Goal: Task Accomplishment & Management: Manage account settings

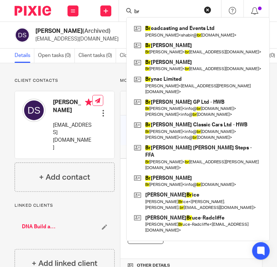
type input "b"
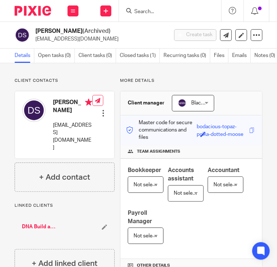
click at [151, 10] on input "Search" at bounding box center [167, 12] width 66 height 7
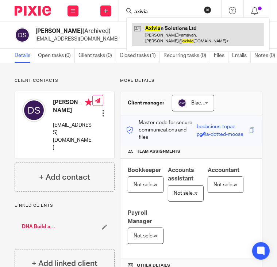
type input "axivia"
click at [167, 27] on link at bounding box center [198, 34] width 132 height 23
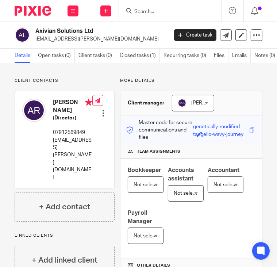
drag, startPoint x: 154, startPoint y: 16, endPoint x: 137, endPoint y: 3, distance: 21.6
click at [137, 3] on div at bounding box center [170, 11] width 102 height 22
drag, startPoint x: 137, startPoint y: 3, endPoint x: 133, endPoint y: 35, distance: 32.5
click at [133, 35] on h2 "Axivian Solutions Ltd" at bounding box center [86, 31] width 102 height 8
click at [149, 10] on input "Search" at bounding box center [167, 12] width 66 height 7
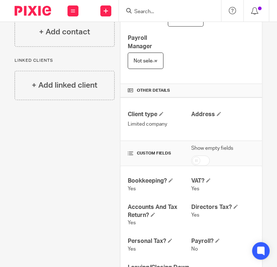
scroll to position [175, 0]
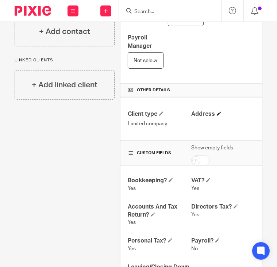
click at [209, 118] on h4 "Address" at bounding box center [224, 114] width 64 height 8
click at [217, 116] on span at bounding box center [219, 113] width 4 height 4
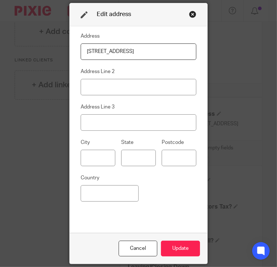
click at [165, 56] on input "30 Treen Avenue" at bounding box center [139, 51] width 116 height 16
type input "30 Treen Avenue"
click at [102, 165] on input at bounding box center [98, 158] width 35 height 16
type input "London"
click at [164, 152] on input at bounding box center [179, 158] width 35 height 16
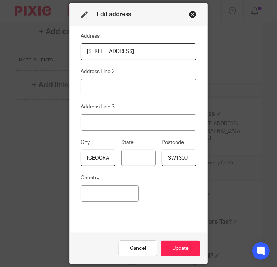
scroll to position [0, 0]
type input "SW130JT"
click at [173, 172] on div "City London State Postcode SW130JT" at bounding box center [136, 155] width 122 height 35
click at [105, 201] on input at bounding box center [110, 193] width 58 height 16
drag, startPoint x: 178, startPoint y: 239, endPoint x: 179, endPoint y: 247, distance: 7.4
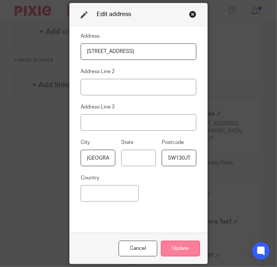
click at [179, 247] on div "Cancel Update" at bounding box center [139, 248] width 138 height 31
click at [179, 247] on button "Update" at bounding box center [180, 249] width 39 height 16
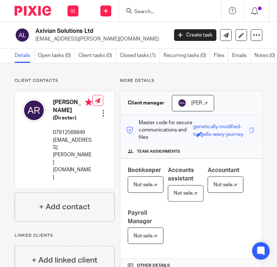
click at [175, 3] on div at bounding box center [170, 11] width 102 height 22
click at [159, 12] on input "Search" at bounding box center [167, 12] width 66 height 7
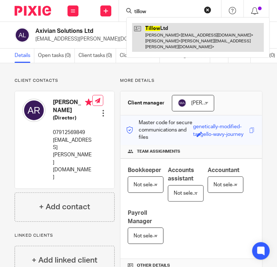
type input "tillow"
click at [170, 29] on link at bounding box center [198, 37] width 132 height 29
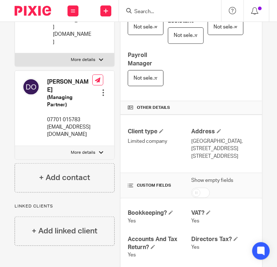
scroll to position [163, 0]
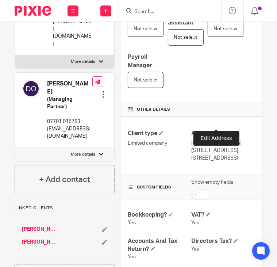
click at [218, 131] on span at bounding box center [219, 133] width 4 height 4
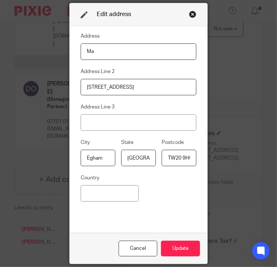
type input "M"
click at [121, 81] on input "116 High Street" at bounding box center [139, 87] width 116 height 16
type input "1"
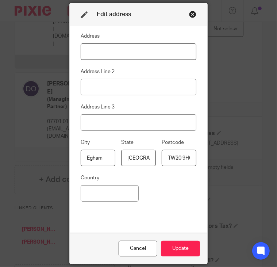
click at [94, 53] on input at bounding box center [139, 51] width 116 height 16
type input "2-3 Stable Court"
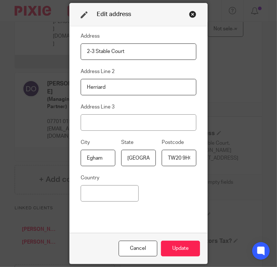
type input "Herriard"
click at [110, 125] on input at bounding box center [139, 122] width 116 height 16
type input "Basingstoke"
click at [183, 160] on input "TW20 9HQ" at bounding box center [179, 158] width 35 height 16
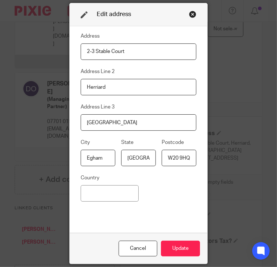
drag, startPoint x: 166, startPoint y: 156, endPoint x: 243, endPoint y: 164, distance: 77.5
click at [243, 164] on div "Edit address Address 2-3 Stable Court Address Line 2 Herriard Address Line 3 Ba…" at bounding box center [138, 133] width 277 height 267
type input "RG25 2PL"
click at [147, 159] on input "Surrey" at bounding box center [138, 158] width 35 height 16
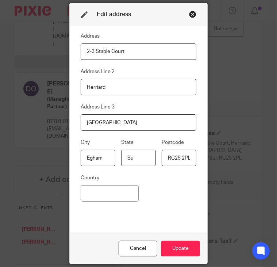
type input "S"
click at [112, 159] on input "Egha" at bounding box center [98, 158] width 35 height 16
type input "E"
click at [129, 134] on div "Address 2-3 Stable Court Address Line 2 Herriard Address Line 3 Basingstoke Cit…" at bounding box center [139, 130] width 116 height 196
click at [123, 127] on input "Basingstoke" at bounding box center [139, 122] width 116 height 16
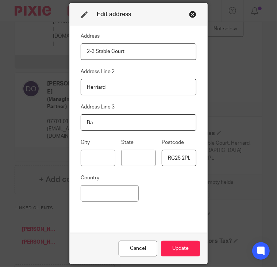
type input "B"
click at [105, 156] on input at bounding box center [98, 158] width 35 height 16
type input "B"
type input "Basingstoke"
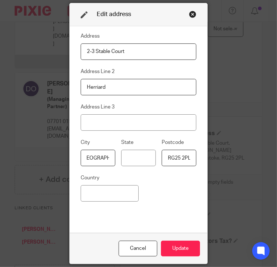
scroll to position [0, 0]
click at [143, 194] on div "Address 2-3 Stable Court Address Line 2 Herriard Address Line 3 City Basingstok…" at bounding box center [139, 130] width 116 height 196
click at [110, 153] on input "Basingstoke" at bounding box center [98, 158] width 35 height 16
click at [106, 156] on input "Basingstoke" at bounding box center [98, 158] width 35 height 16
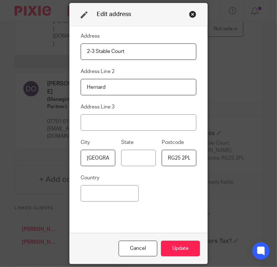
click at [100, 161] on input "Basingstoke" at bounding box center [98, 158] width 35 height 16
click at [177, 248] on button "Update" at bounding box center [180, 249] width 39 height 16
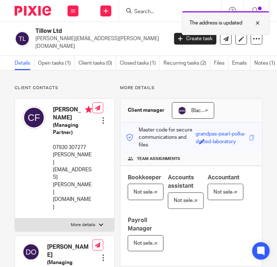
click at [259, 19] on div at bounding box center [253, 23] width 20 height 9
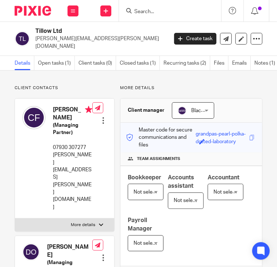
click at [177, 10] on input "Search" at bounding box center [167, 12] width 66 height 7
click at [171, 11] on input "Search" at bounding box center [167, 12] width 66 height 7
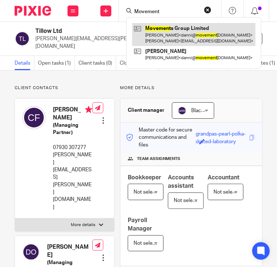
type input "Movement"
click at [181, 29] on link at bounding box center [194, 34] width 124 height 23
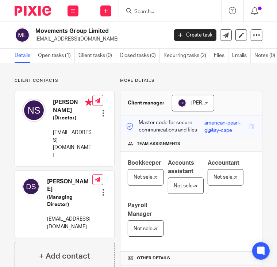
click at [159, 13] on input "Search" at bounding box center [167, 12] width 66 height 7
click at [154, 11] on input "Search" at bounding box center [167, 12] width 66 height 7
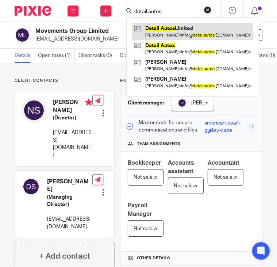
type input "detail autos"
click at [159, 29] on link at bounding box center [192, 31] width 121 height 17
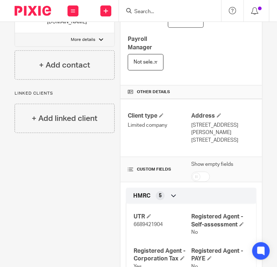
scroll to position [181, 0]
click at [217, 113] on span at bounding box center [219, 115] width 4 height 4
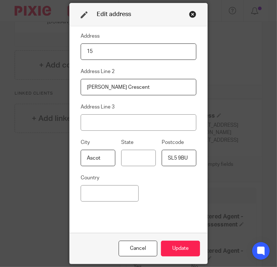
type input "1"
click at [162, 83] on input "Cardwell Crescen" at bounding box center [139, 87] width 116 height 16
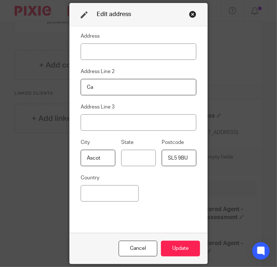
type input "C"
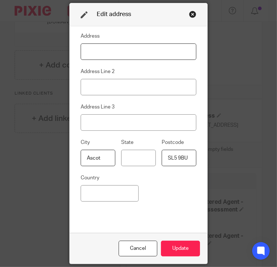
click at [145, 48] on input at bounding box center [139, 51] width 116 height 16
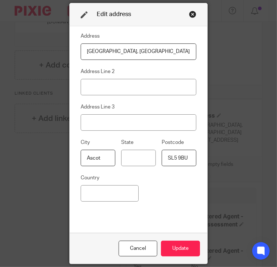
type input "Wraysbury Hall, Ferry lane"
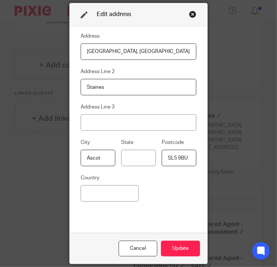
type input "Staines"
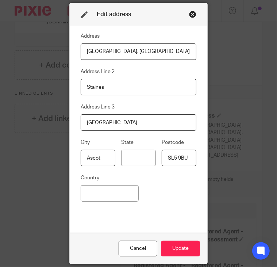
type input "Berkshire"
click at [191, 162] on input "SL5 9BU" at bounding box center [179, 158] width 35 height 16
type input "S"
click at [102, 158] on input at bounding box center [98, 158] width 35 height 16
click at [182, 153] on input at bounding box center [179, 158] width 35 height 16
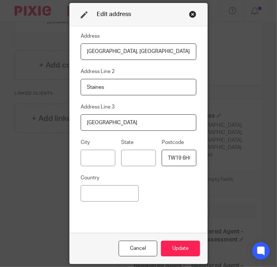
scroll to position [0, 3]
type input "TW19 6HG"
click at [178, 242] on button "Update" at bounding box center [180, 249] width 39 height 16
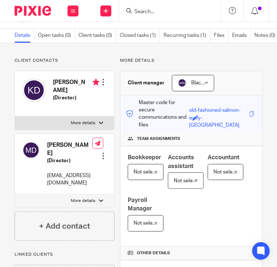
scroll to position [1, 0]
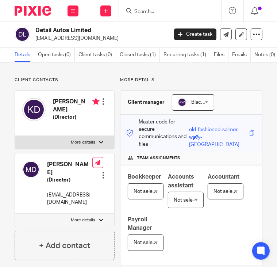
click at [154, 9] on input "Search" at bounding box center [167, 12] width 66 height 7
click at [155, 12] on input "Search" at bounding box center [167, 12] width 66 height 7
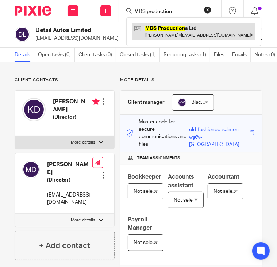
type input "MDS production"
click at [146, 34] on link at bounding box center [194, 31] width 124 height 17
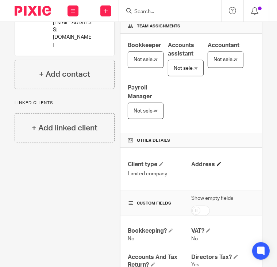
scroll to position [118, 0]
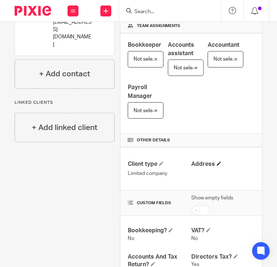
click at [216, 165] on h4 "Address" at bounding box center [224, 164] width 64 height 8
click at [217, 163] on span at bounding box center [219, 164] width 4 height 4
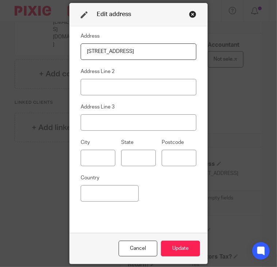
type input "22 Springhill Road"
click at [190, 16] on div "Close this dialog window" at bounding box center [192, 14] width 7 height 7
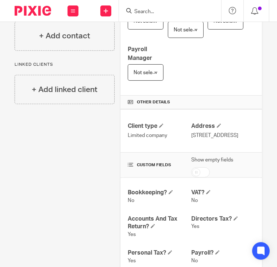
scroll to position [161, 0]
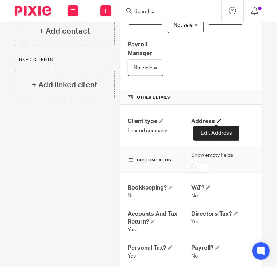
click at [217, 120] on span at bounding box center [219, 121] width 4 height 4
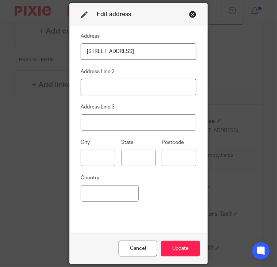
click at [164, 95] on input at bounding box center [139, 87] width 116 height 16
type input "Chandler's Ford"
type input "Eastleigh"
click at [162, 160] on input at bounding box center [179, 158] width 35 height 16
click at [178, 155] on input at bounding box center [179, 158] width 35 height 16
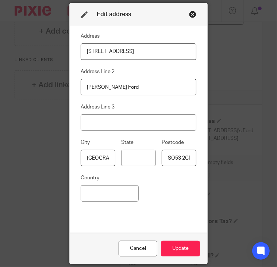
scroll to position [0, 1]
type input "SO53 2GP"
drag, startPoint x: 182, startPoint y: 186, endPoint x: 181, endPoint y: 246, distance: 59.6
click at [181, 246] on div "Address 22 Springhill Road Address Line 2 Chandler's Ford Address Line 3 City E…" at bounding box center [139, 145] width 138 height 238
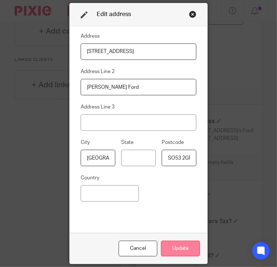
click at [181, 246] on button "Update" at bounding box center [180, 249] width 39 height 16
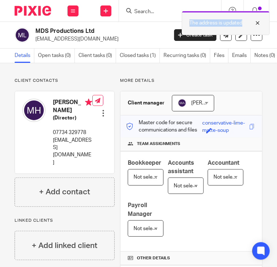
drag, startPoint x: 148, startPoint y: 13, endPoint x: 267, endPoint y: 32, distance: 120.7
click at [267, 32] on div "The address is updated" at bounding box center [205, 21] width 132 height 28
drag, startPoint x: 267, startPoint y: 32, endPoint x: 257, endPoint y: 23, distance: 13.8
click at [257, 23] on div at bounding box center [253, 23] width 20 height 9
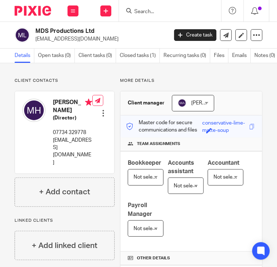
click at [181, 12] on input "Search" at bounding box center [167, 12] width 66 height 7
click at [153, 9] on input "Search" at bounding box center [167, 12] width 66 height 7
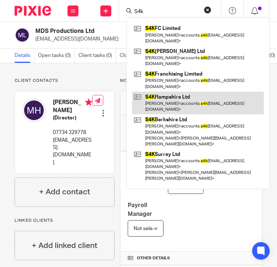
type input "S4k"
click at [192, 92] on link at bounding box center [198, 103] width 132 height 23
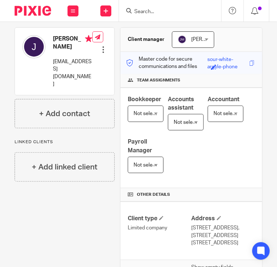
scroll to position [63, 0]
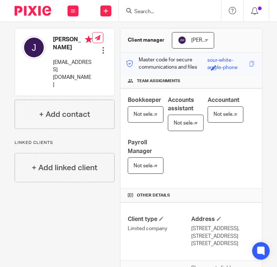
click at [164, 13] on input "Search" at bounding box center [167, 12] width 66 height 7
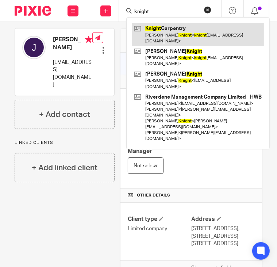
type input "knight"
click at [170, 33] on link at bounding box center [198, 34] width 132 height 23
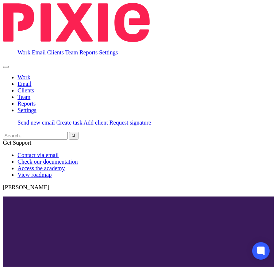
scroll to position [116, 0]
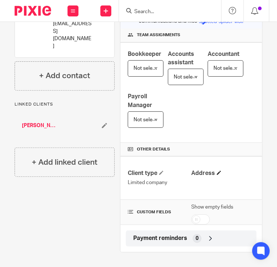
click at [214, 171] on h4 "Address" at bounding box center [224, 174] width 64 height 8
click at [217, 172] on span at bounding box center [219, 173] width 4 height 4
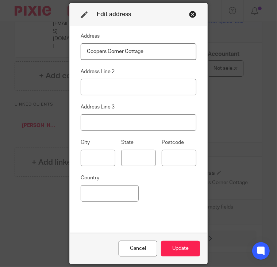
type input "Coopers Corner Cottage"
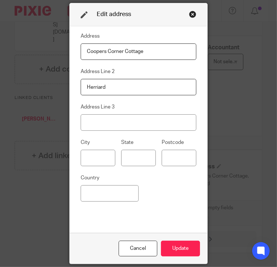
type input "Herriard"
click at [136, 124] on input "[GEOGRAPHIC_DATA]" at bounding box center [139, 122] width 116 height 16
type input "B"
click at [102, 158] on input at bounding box center [98, 158] width 35 height 16
type input "b"
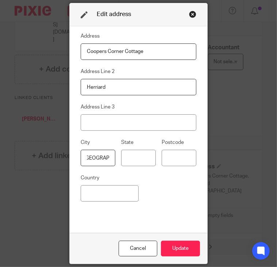
scroll to position [0, 5]
type input "[GEOGRAPHIC_DATA]"
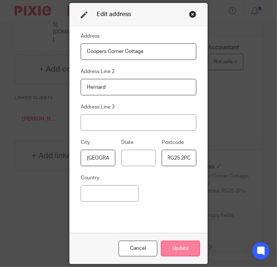
type input "RG25 2PG"
click at [172, 241] on button "Update" at bounding box center [180, 249] width 39 height 16
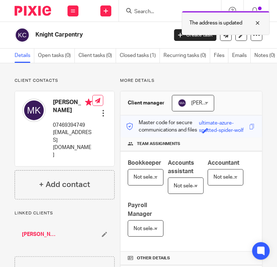
click at [259, 20] on div at bounding box center [253, 23] width 20 height 9
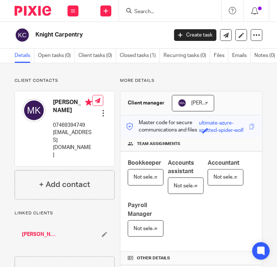
click at [149, 9] on input "Search" at bounding box center [167, 12] width 66 height 7
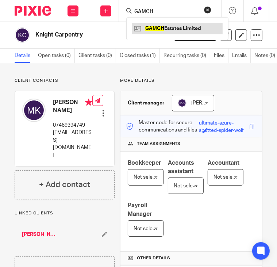
type input "GAMCH"
click at [169, 24] on link at bounding box center [177, 28] width 91 height 11
